Goal: Task Accomplishment & Management: Manage account settings

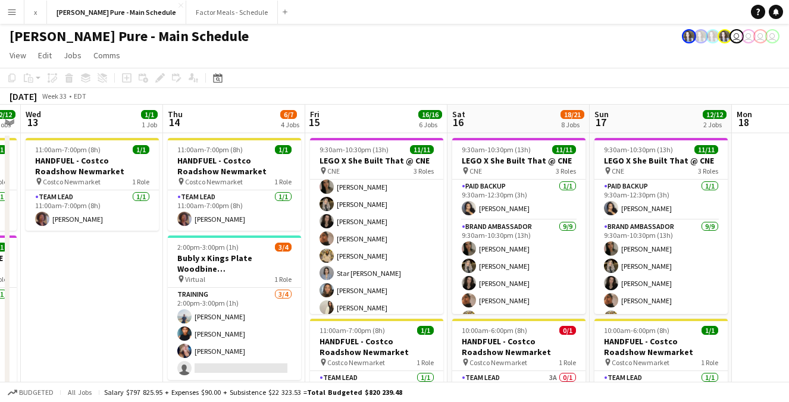
scroll to position [64, 0]
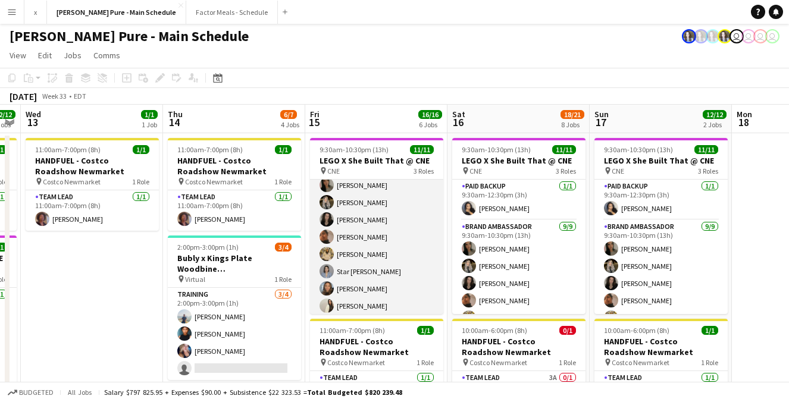
click at [329, 204] on app-user-avatar at bounding box center [326, 202] width 14 height 14
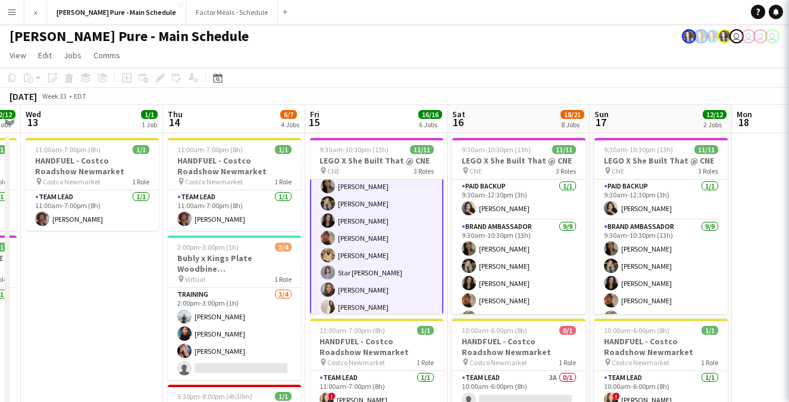
scroll to position [65, 0]
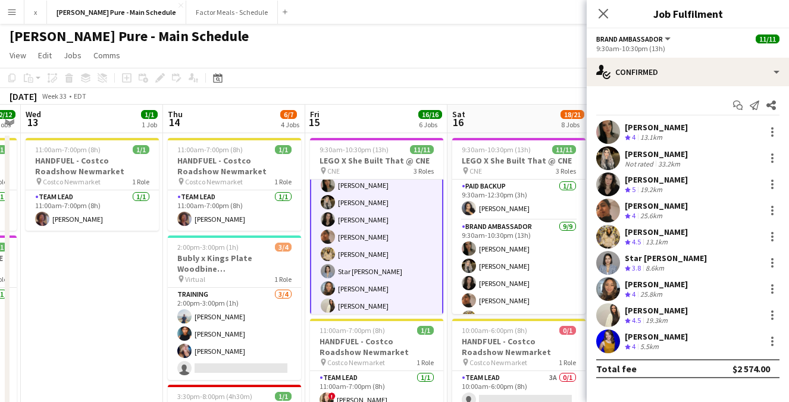
click at [610, 155] on app-user-avatar at bounding box center [608, 158] width 24 height 24
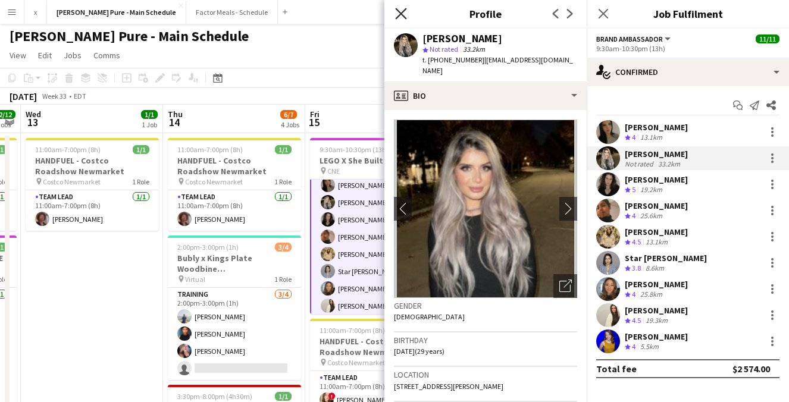
click at [395, 11] on icon "Close pop-in" at bounding box center [400, 13] width 11 height 11
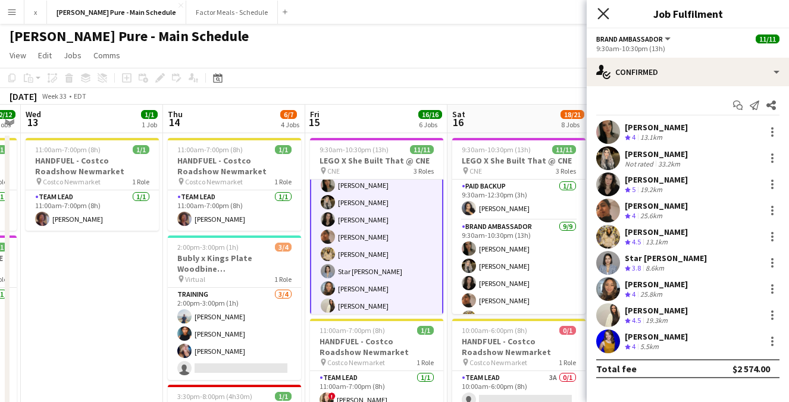
click at [606, 9] on icon "Close pop-in" at bounding box center [602, 13] width 11 height 11
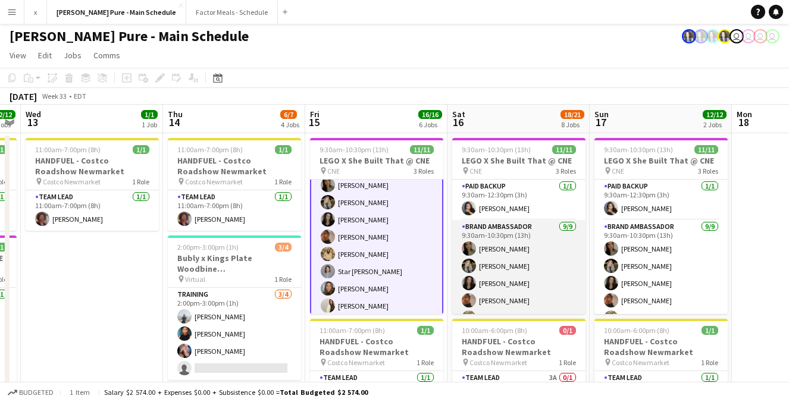
click at [464, 252] on app-user-avatar at bounding box center [469, 249] width 14 height 14
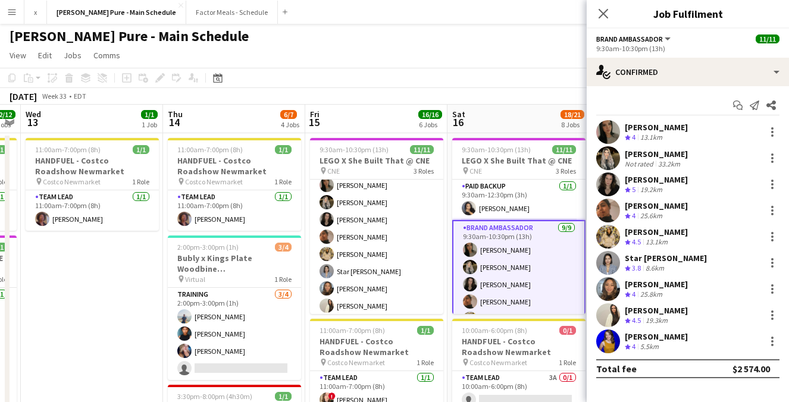
click at [613, 133] on app-user-avatar at bounding box center [608, 132] width 24 height 24
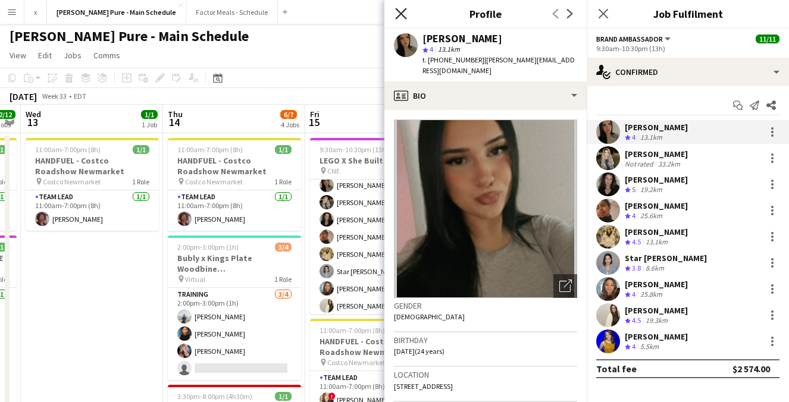
click at [399, 11] on icon at bounding box center [400, 13] width 11 height 11
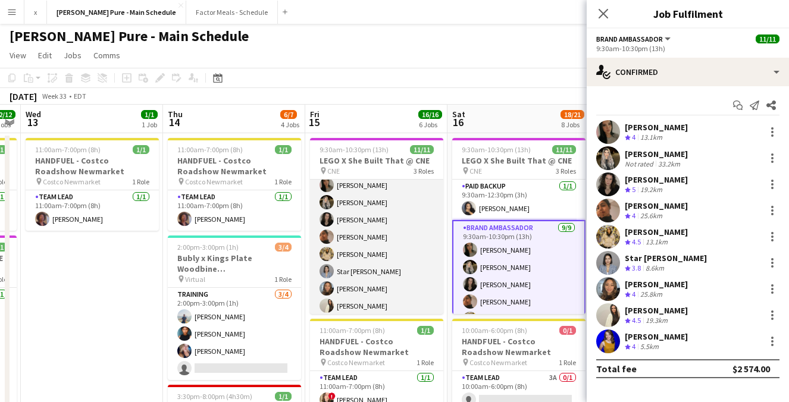
click at [366, 280] on app-card-role "Brand Ambassador [DATE] 9:30am-10:30pm (13h) [PERSON_NAME] [PERSON_NAME] [PERSO…" at bounding box center [376, 245] width 133 height 178
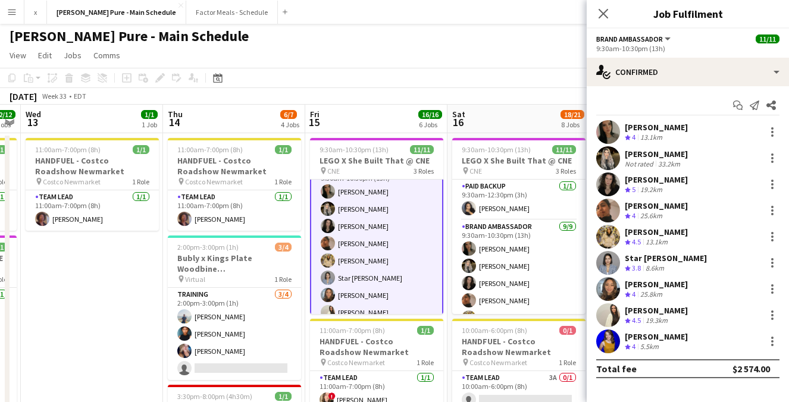
scroll to position [0, 0]
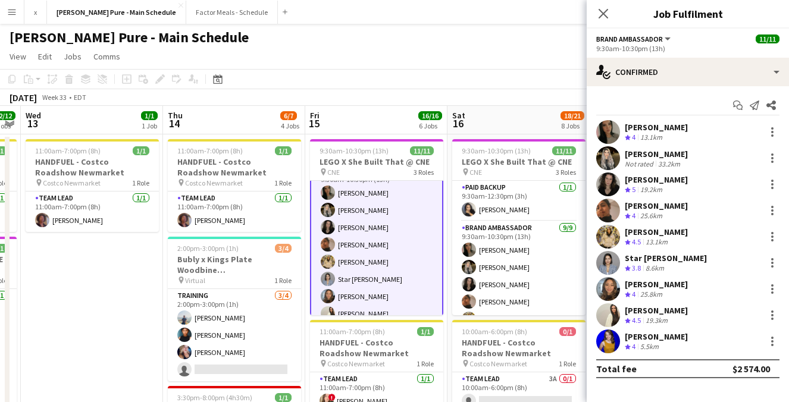
click at [660, 173] on div "[PERSON_NAME] Crew rating 5 19.2km" at bounding box center [688, 185] width 202 height 24
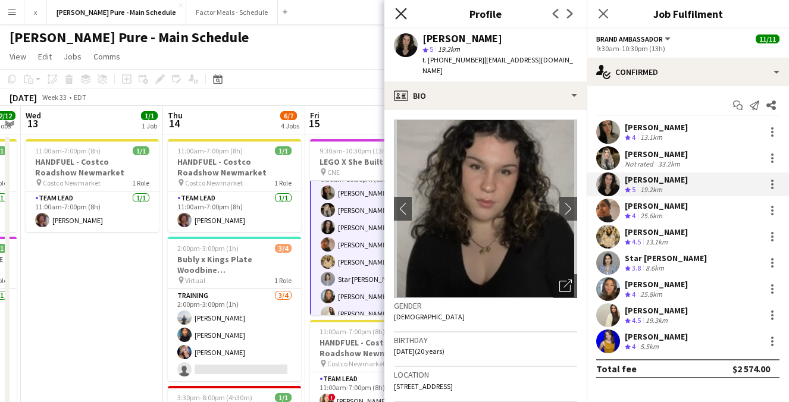
click at [402, 14] on icon at bounding box center [400, 13] width 11 height 11
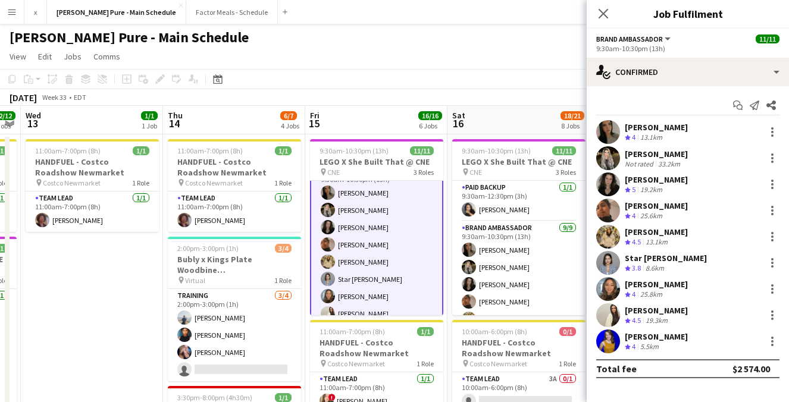
click at [610, 316] on app-user-avatar at bounding box center [608, 315] width 24 height 24
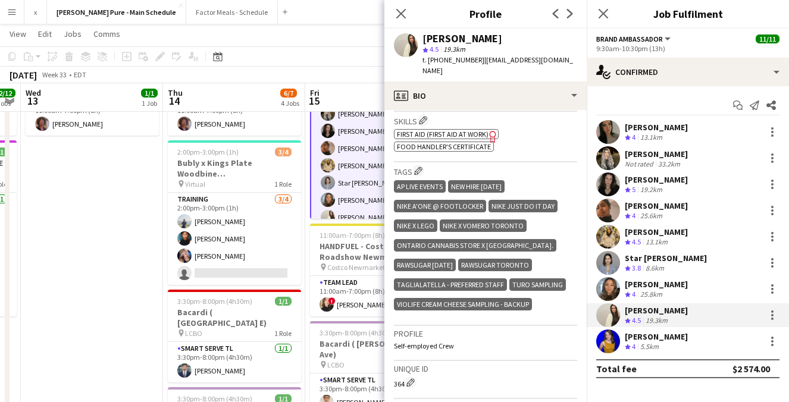
scroll to position [95, 0]
